Goal: Task Accomplishment & Management: Use online tool/utility

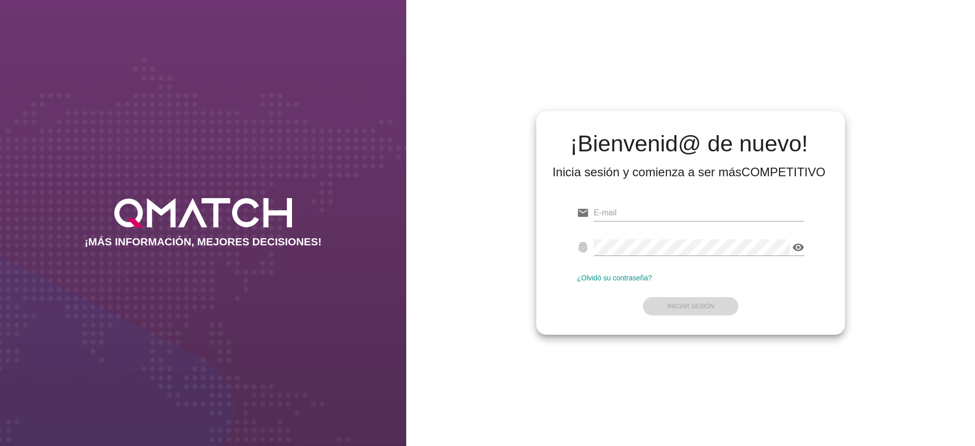
type input "[PERSON_NAME][EMAIL_ADDRESS][DOMAIN_NAME]"
click at [675, 302] on form "email [PERSON_NAME][EMAIL_ADDRESS][DOMAIN_NAME] fingerprint visibility ¿Olvidó …" at bounding box center [690, 259] width 227 height 120
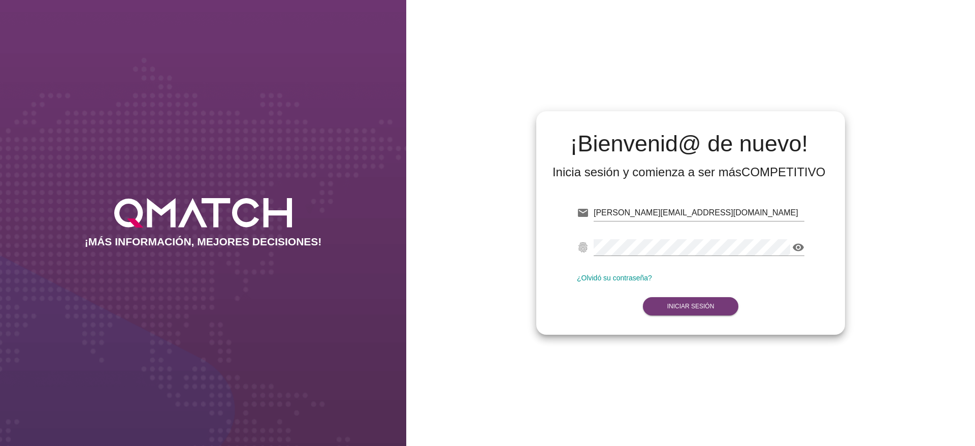
click at [677, 306] on strong "Iniciar Sesión" at bounding box center [690, 306] width 47 height 7
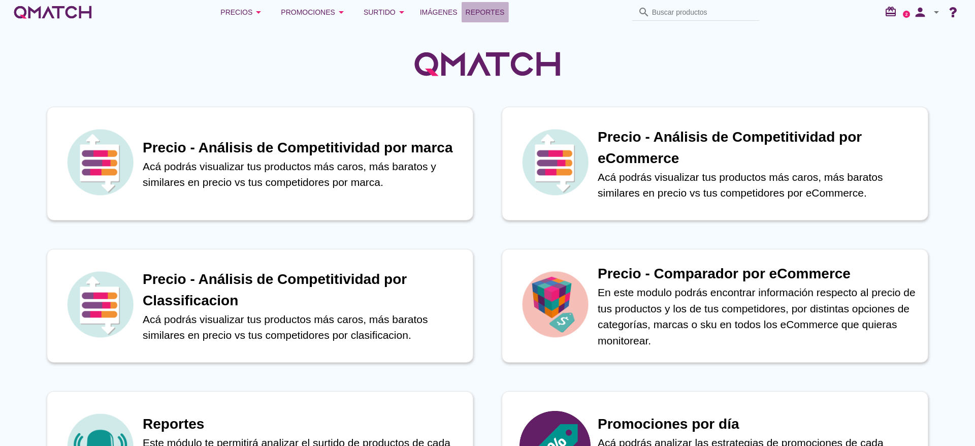
click at [495, 13] on span "Reportes" at bounding box center [485, 12] width 39 height 12
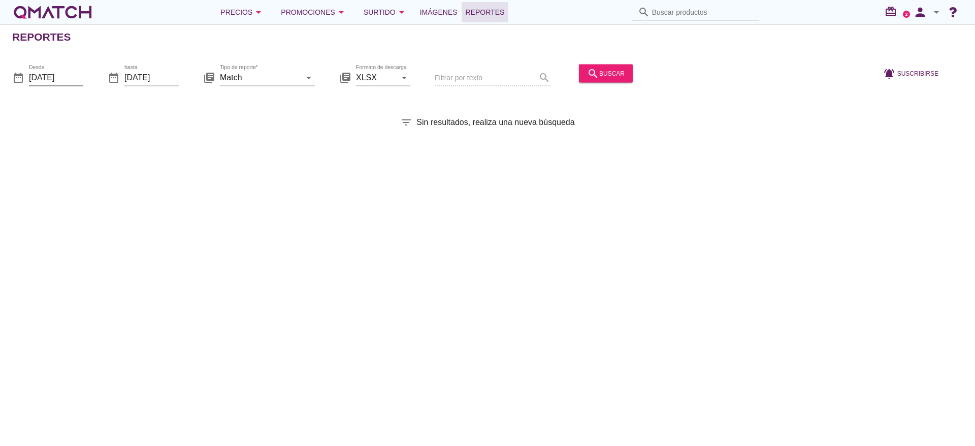
click at [50, 72] on input "[DATE]" at bounding box center [56, 77] width 54 height 16
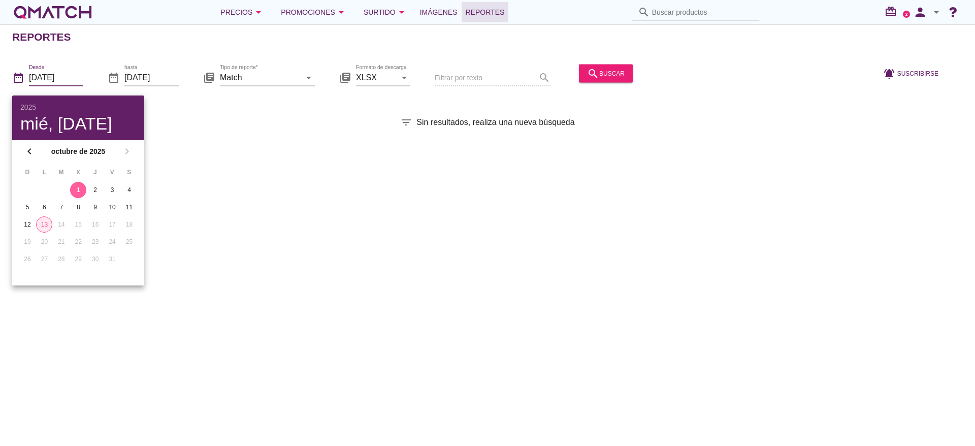
click at [48, 222] on div "13" at bounding box center [44, 224] width 15 height 9
type input "[DATE]"
drag, startPoint x: 295, startPoint y: 86, endPoint x: 302, endPoint y: 74, distance: 13.4
click at [295, 86] on div "Tipo de reporte* Match arrow_drop_down" at bounding box center [267, 82] width 95 height 26
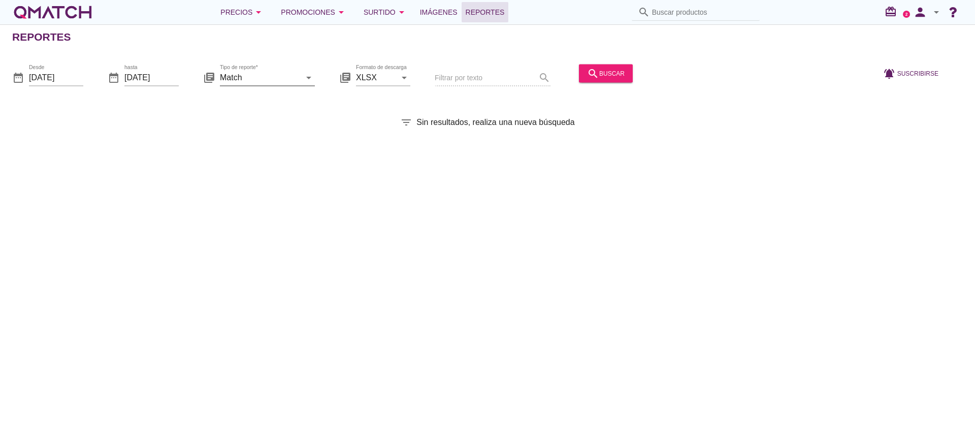
click at [302, 75] on div "arrow_drop_down" at bounding box center [308, 77] width 14 height 12
drag, startPoint x: 251, startPoint y: 125, endPoint x: 311, endPoint y: 121, distance: 59.5
click at [251, 125] on div "Surtido" at bounding box center [281, 126] width 107 height 12
type input "Surtido"
click at [612, 69] on div "search buscar" at bounding box center [606, 73] width 38 height 12
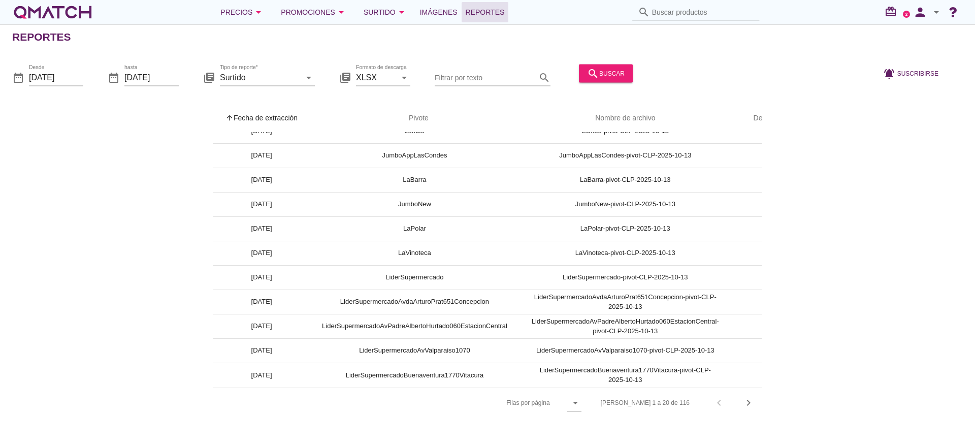
scroll to position [244, 47]
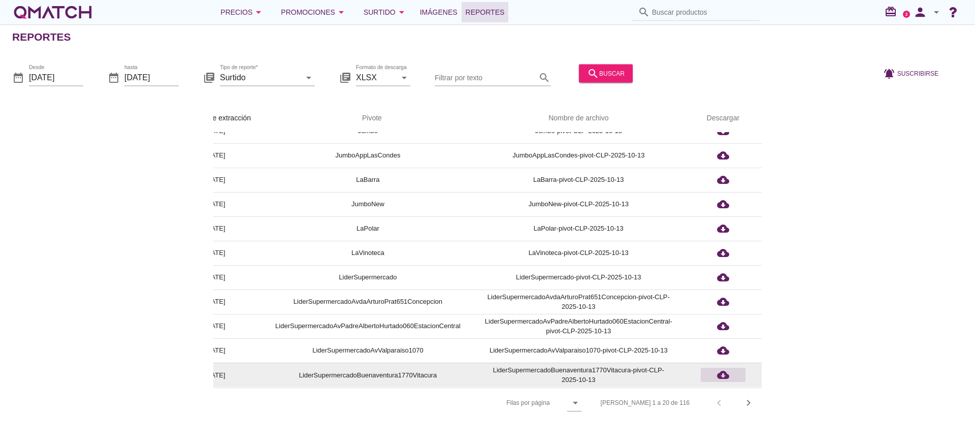
click at [721, 369] on icon "cloud_download" at bounding box center [723, 375] width 12 height 12
